Goal: Transaction & Acquisition: Purchase product/service

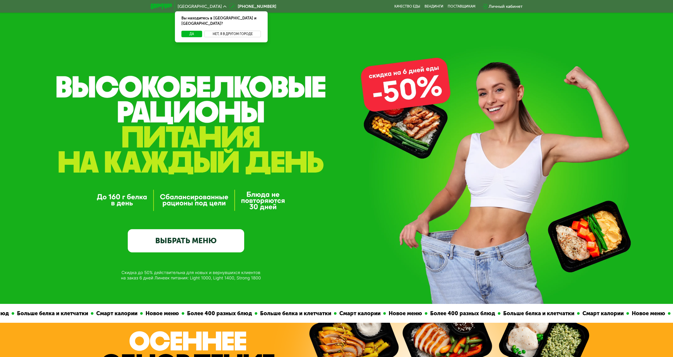
click at [224, 31] on button "Нет, я в другом городе" at bounding box center [232, 34] width 57 height 6
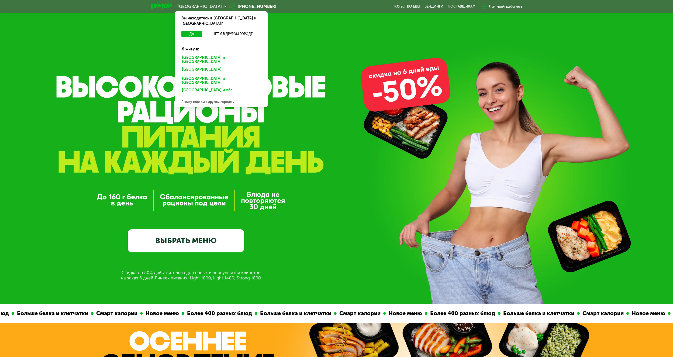
click at [212, 54] on div "[GEOGRAPHIC_DATA] и [GEOGRAPHIC_DATA]." at bounding box center [221, 59] width 86 height 11
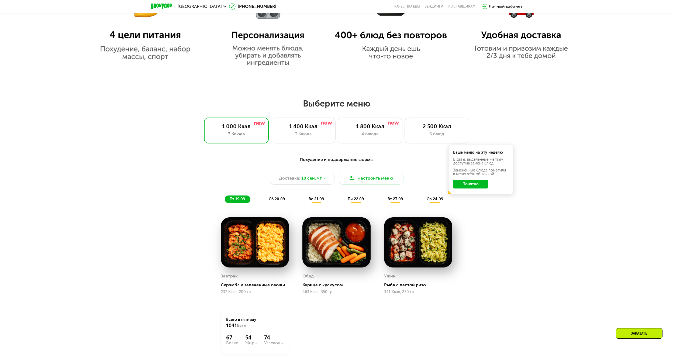
scroll to position [485, 0]
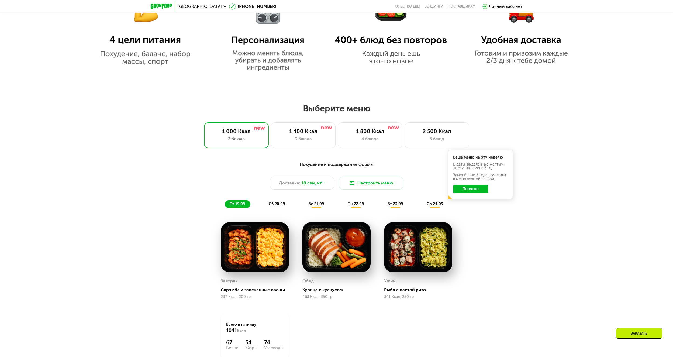
click at [472, 190] on button "Понятно" at bounding box center [470, 189] width 35 height 9
click at [361, 185] on button "Настроить меню" at bounding box center [371, 182] width 65 height 13
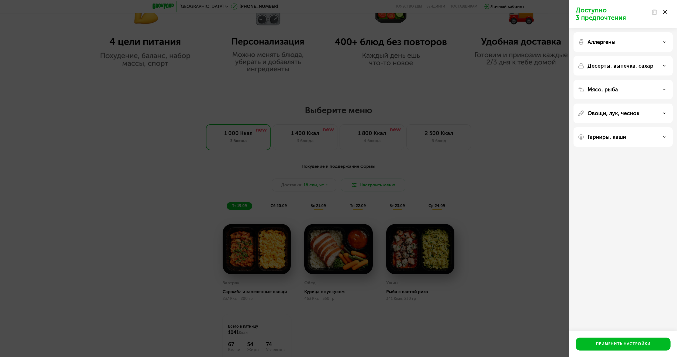
click at [664, 9] on div at bounding box center [659, 11] width 23 height 11
click at [664, 11] on use at bounding box center [665, 12] width 4 height 4
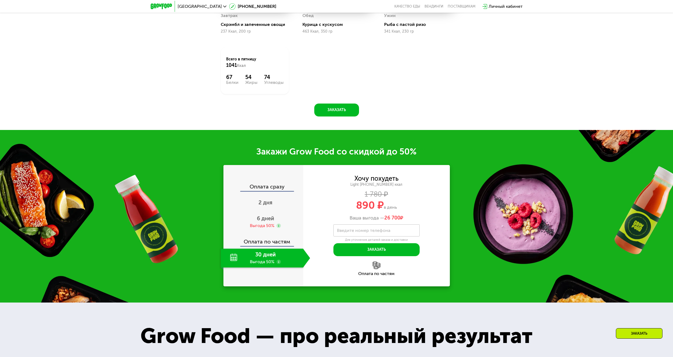
scroll to position [781, 0]
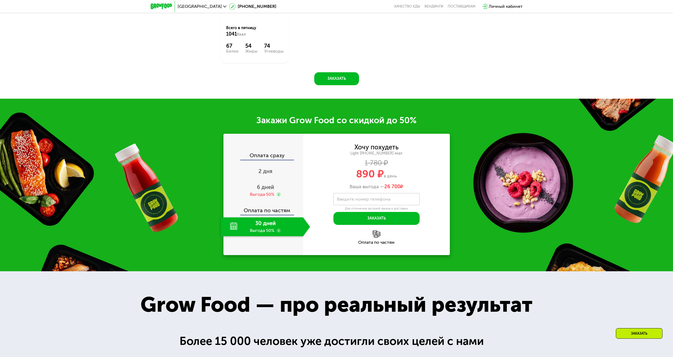
click at [271, 214] on div "Оплата по частям" at bounding box center [263, 208] width 79 height 12
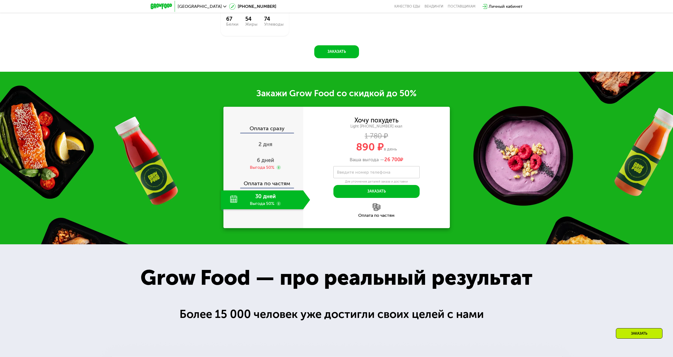
click at [260, 199] on div "30 дней Выгода 50%" at bounding box center [262, 199] width 82 height 19
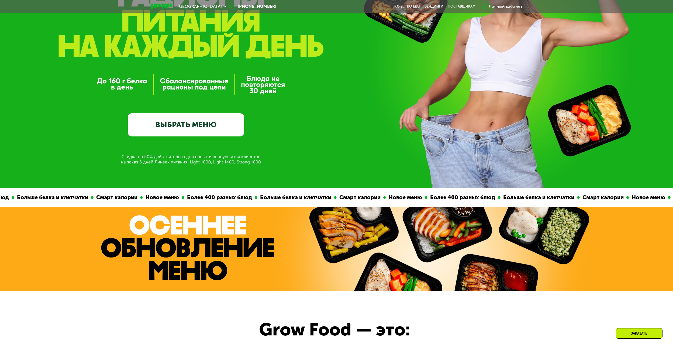
scroll to position [67, 0]
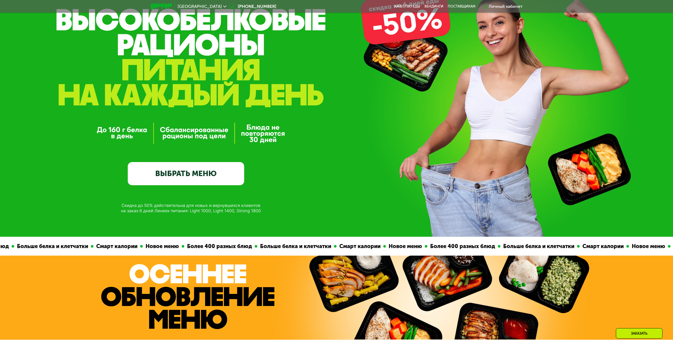
click at [213, 171] on link "ВЫБРАТЬ МЕНЮ" at bounding box center [186, 173] width 116 height 23
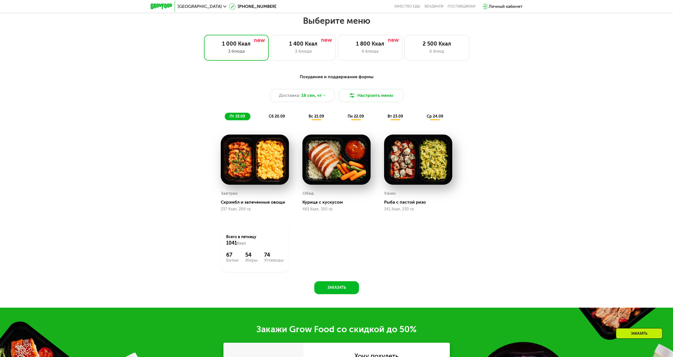
scroll to position [577, 0]
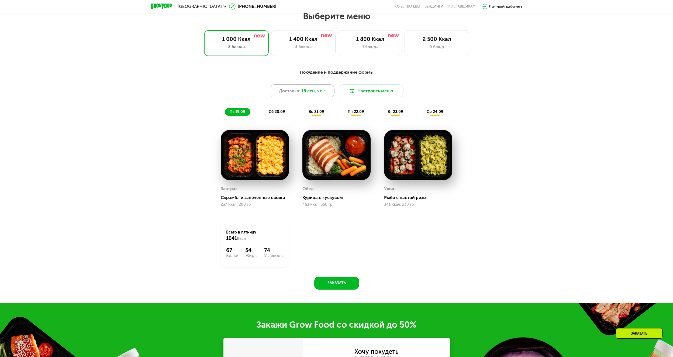
click at [326, 93] on div "Доставка: 18 сен, чт" at bounding box center [302, 90] width 65 height 13
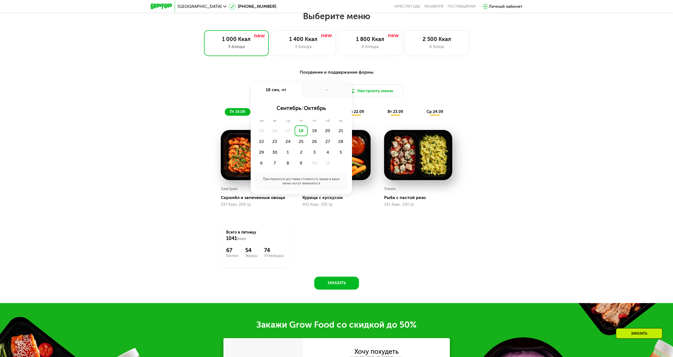
click at [496, 93] on div "Похудение и поддержание формы Доставка: 18 сен, чт 18 сен, чт - сентябрь / октя…" at bounding box center [337, 92] width 326 height 53
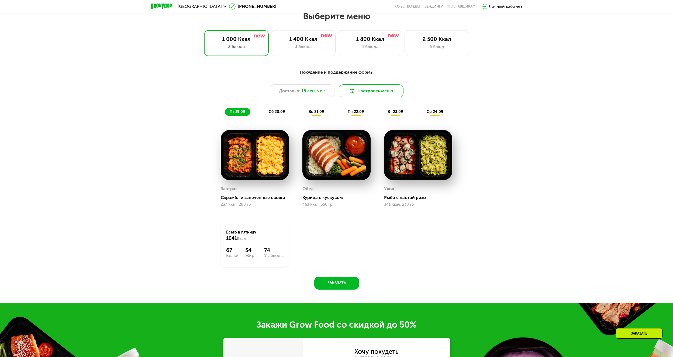
click at [386, 91] on button "Настроить меню" at bounding box center [371, 90] width 65 height 13
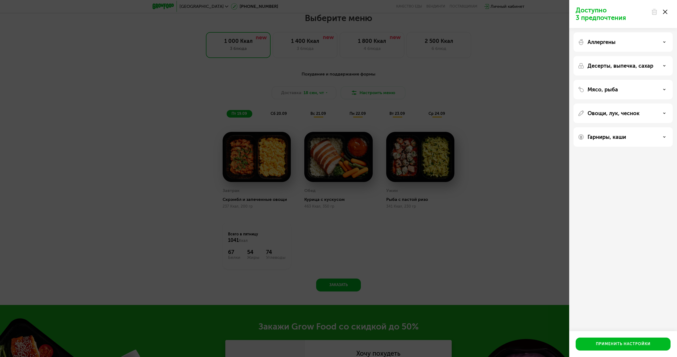
click at [664, 12] on use at bounding box center [665, 12] width 4 height 4
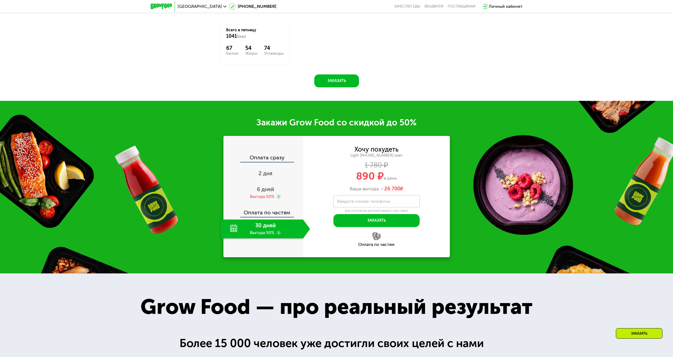
scroll to position [793, 0]
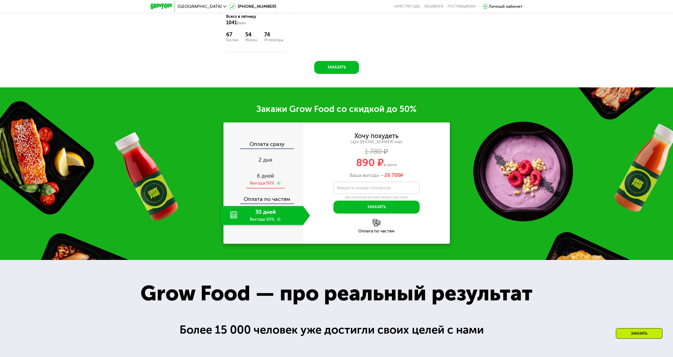
click at [267, 179] on span "6 дней" at bounding box center [265, 175] width 17 height 6
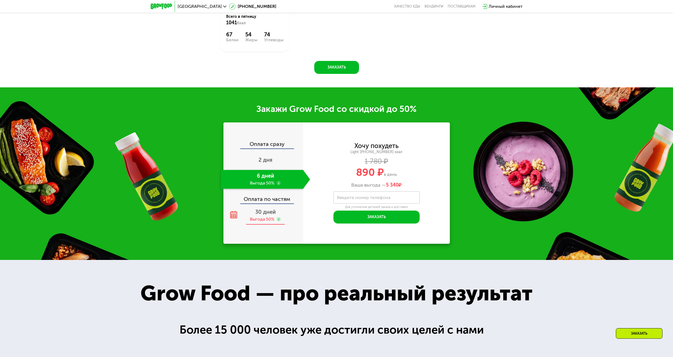
click at [265, 215] on span "30 дней" at bounding box center [265, 212] width 20 height 6
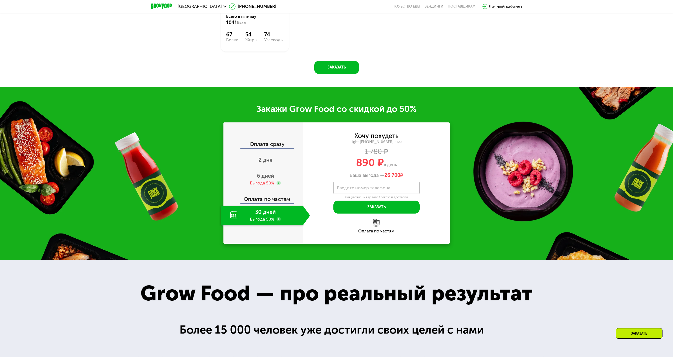
drag, startPoint x: 350, startPoint y: 175, endPoint x: 406, endPoint y: 175, distance: 55.8
click at [406, 175] on div "Ваша выгода — 26 700 ₽" at bounding box center [376, 175] width 147 height 6
click at [357, 160] on span "890 ₽" at bounding box center [370, 162] width 28 height 12
drag, startPoint x: 355, startPoint y: 164, endPoint x: 390, endPoint y: 164, distance: 35.0
click at [390, 164] on div "890 ₽ в день" at bounding box center [376, 162] width 147 height 10
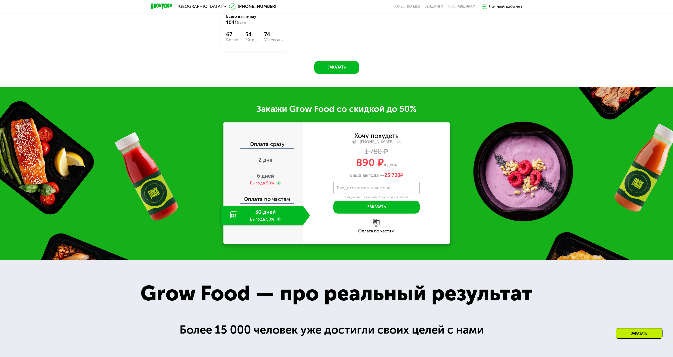
click at [397, 167] on span "в день" at bounding box center [390, 164] width 13 height 5
drag, startPoint x: 385, startPoint y: 176, endPoint x: 410, endPoint y: 174, distance: 24.8
click at [410, 174] on div "Ваша выгода — 26 700 ₽" at bounding box center [376, 175] width 147 height 6
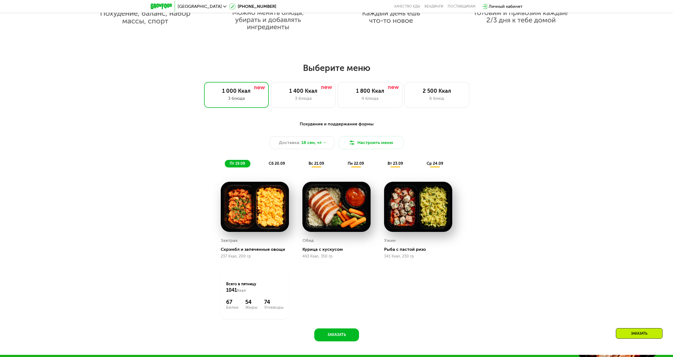
scroll to position [523, 0]
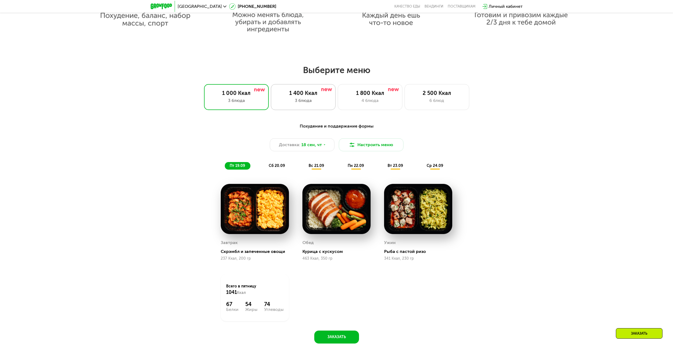
click at [302, 99] on div "3 блюда" at bounding box center [302, 100] width 53 height 6
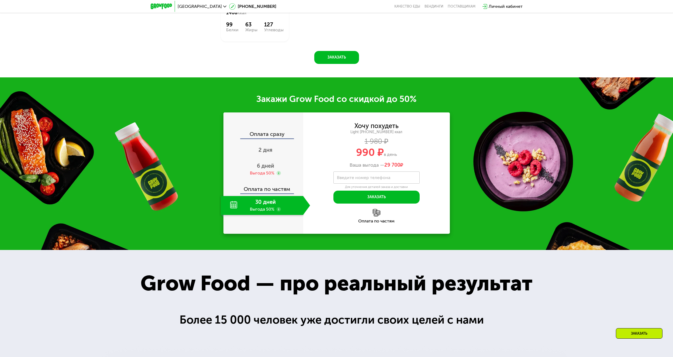
scroll to position [766, 0]
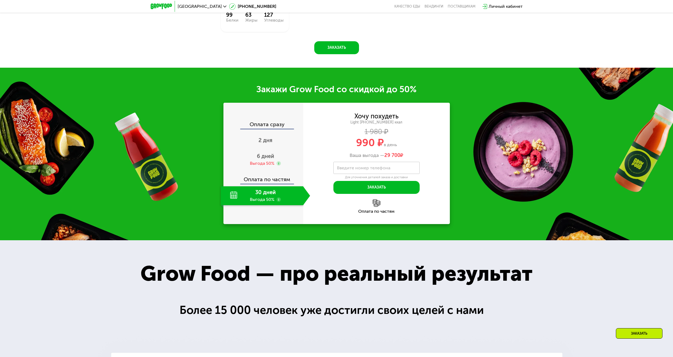
drag, startPoint x: 384, startPoint y: 203, endPoint x: 417, endPoint y: 203, distance: 32.9
click at [417, 158] on div "Ваша выгода — 29 700 ₽" at bounding box center [376, 156] width 147 height 6
click at [370, 158] on div "Ваша выгода — 29 700 ₽" at bounding box center [376, 156] width 147 height 6
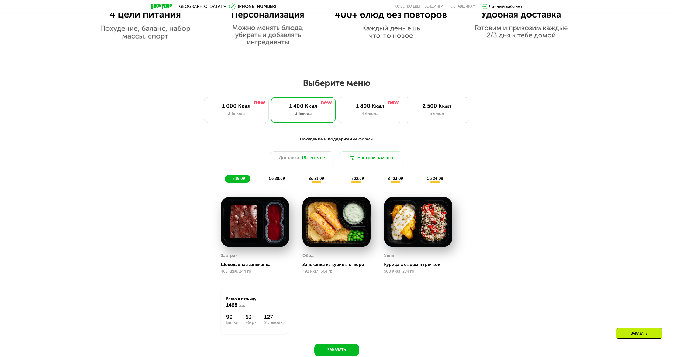
scroll to position [496, 0]
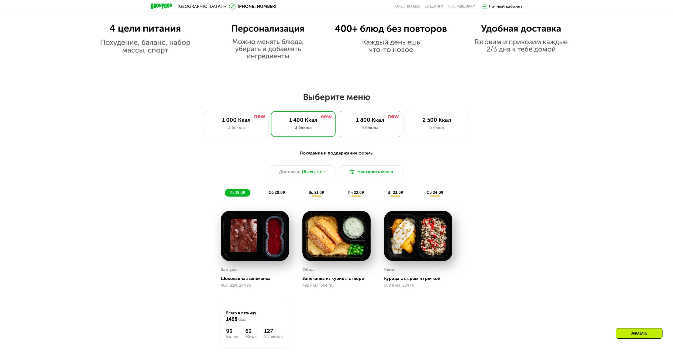
click at [367, 125] on div "1 800 Ккал 4 блюда" at bounding box center [370, 124] width 65 height 26
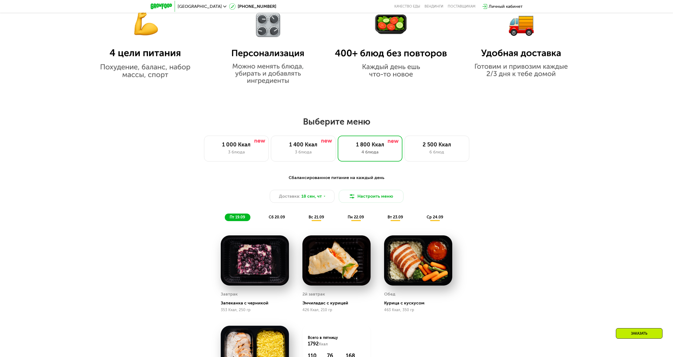
scroll to position [466, 0]
